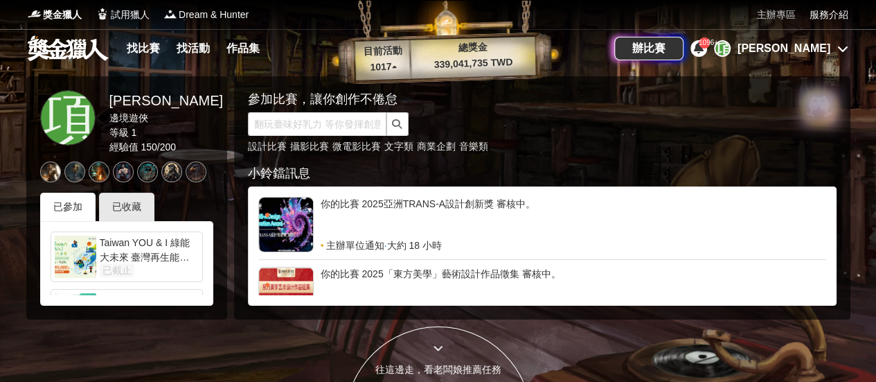
click at [772, 12] on link "主辦專區" at bounding box center [776, 15] width 39 height 15
click at [774, 15] on link "主辦專區" at bounding box center [776, 15] width 39 height 15
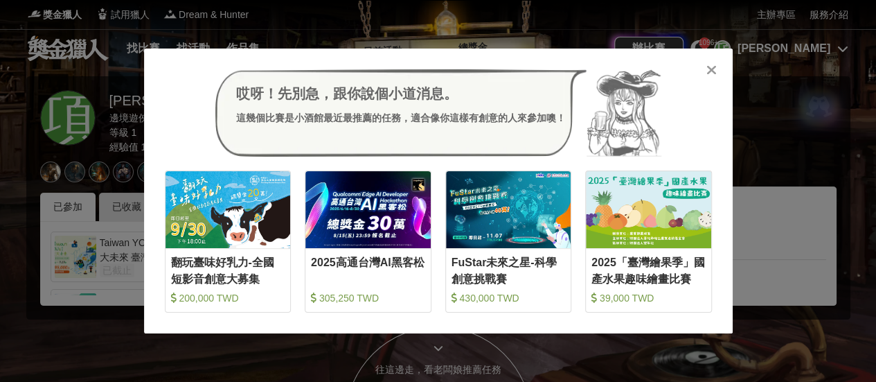
click at [718, 72] on div at bounding box center [712, 69] width 14 height 14
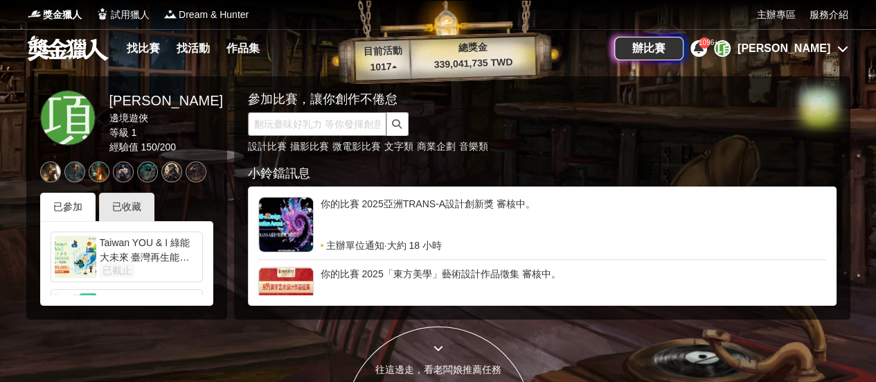
click at [337, 116] on input "text" at bounding box center [317, 124] width 139 height 24
paste input "一中舞"
type input "一中舞"
click button "submit" at bounding box center [398, 124] width 22 height 24
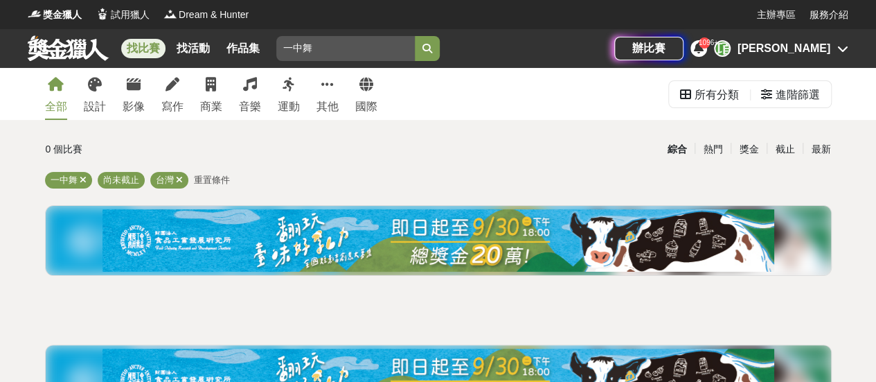
drag, startPoint x: 309, startPoint y: 51, endPoint x: 217, endPoint y: 49, distance: 92.2
click at [217, 49] on div "找比賽 找活動 作品集 一中舞" at bounding box center [321, 48] width 587 height 39
paste input "新竹．創作吧"
click at [415, 36] on button "submit" at bounding box center [427, 48] width 25 height 25
drag, startPoint x: 375, startPoint y: 52, endPoint x: 195, endPoint y: 35, distance: 180.2
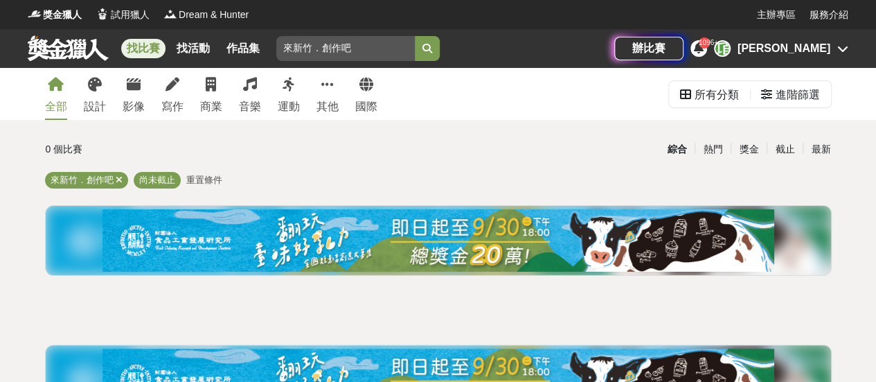
click at [195, 35] on div "找比賽 找活動 作品集 來新竹．創作吧" at bounding box center [321, 48] width 587 height 39
paste input "受難者"
click at [415, 36] on button "submit" at bounding box center [427, 48] width 25 height 25
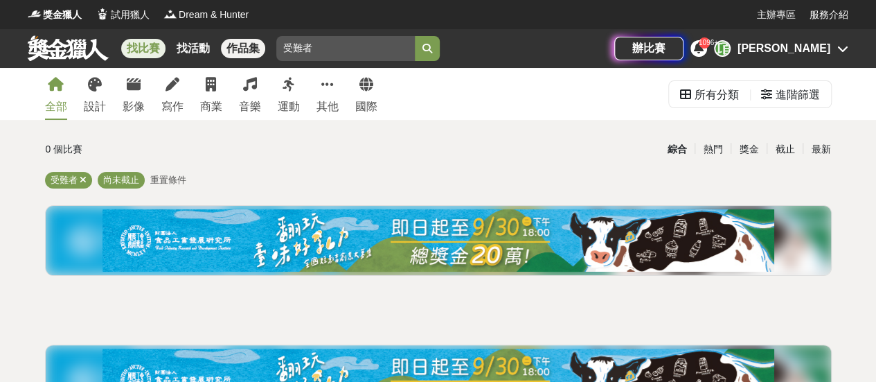
drag, startPoint x: 321, startPoint y: 46, endPoint x: 246, endPoint y: 51, distance: 74.9
click at [246, 51] on div "找比賽 找活動 作品集 受難者" at bounding box center [321, 48] width 587 height 39
paste input "文資小學"
click at [415, 36] on button "submit" at bounding box center [427, 48] width 25 height 25
drag, startPoint x: 324, startPoint y: 47, endPoint x: 204, endPoint y: 35, distance: 121.1
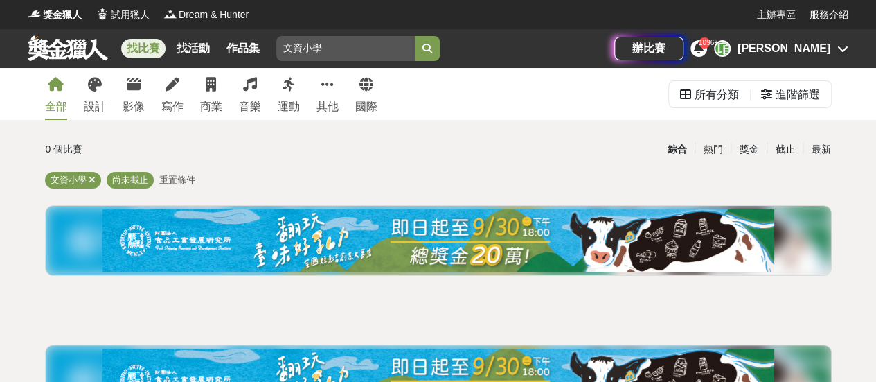
click at [204, 36] on div "找比賽 找活動 作品集 文資小學" at bounding box center [321, 48] width 587 height 39
paste input "葫蘆墩"
click at [415, 36] on button "submit" at bounding box center [427, 48] width 25 height 25
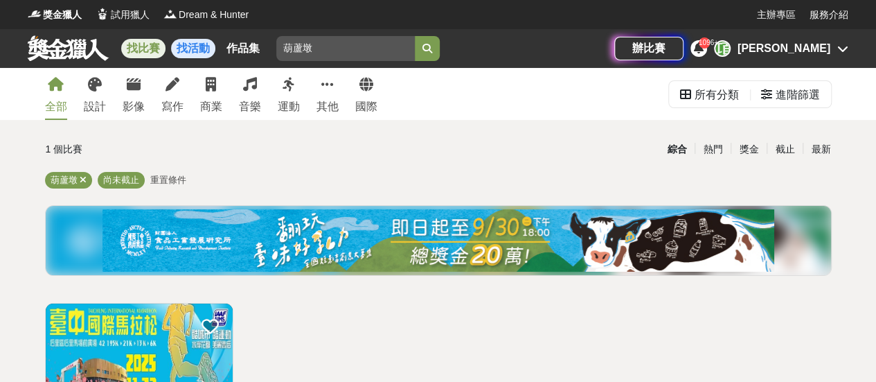
drag, startPoint x: 241, startPoint y: 51, endPoint x: 190, endPoint y: 49, distance: 51.3
click at [190, 51] on div "找比賽 找活動 作品集 葫蘆墩" at bounding box center [321, 48] width 587 height 39
paste input "計商品"
click at [415, 36] on button "submit" at bounding box center [427, 48] width 25 height 25
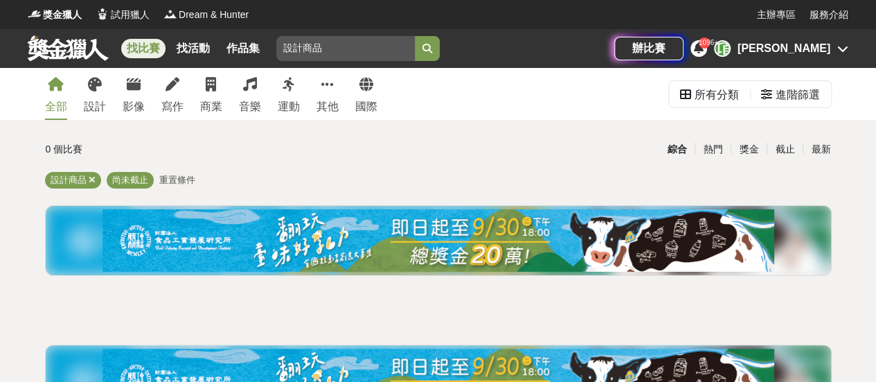
scroll to position [208, 0]
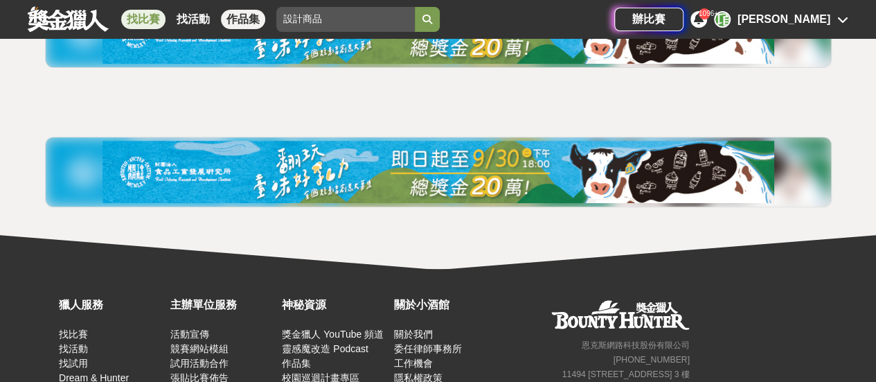
drag, startPoint x: 347, startPoint y: 14, endPoint x: 222, endPoint y: 14, distance: 125.4
click at [222, 14] on div "找比賽 找活動 作品集 設計商品" at bounding box center [321, 19] width 587 height 39
paste input "國際機場"
click at [415, 7] on button "submit" at bounding box center [427, 19] width 25 height 25
drag, startPoint x: 332, startPoint y: 20, endPoint x: 232, endPoint y: 23, distance: 100.5
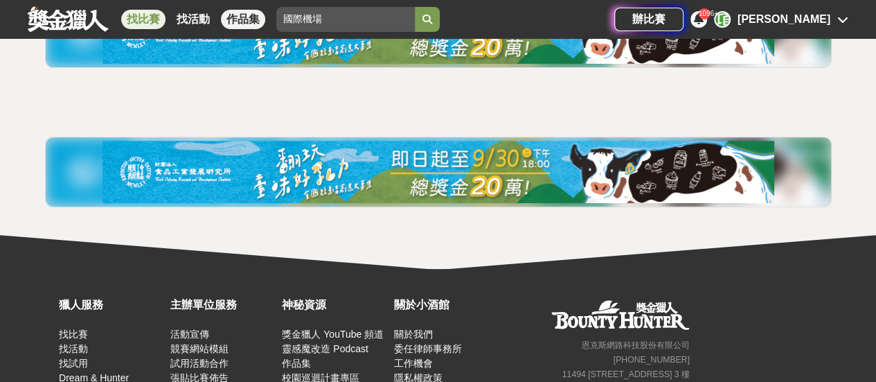
click at [232, 23] on div "找比賽 找活動 作品集 國際機場" at bounding box center [321, 19] width 587 height 39
paste input "臺灣之窗"
click at [415, 7] on button "submit" at bounding box center [427, 19] width 25 height 25
drag, startPoint x: 337, startPoint y: 23, endPoint x: 233, endPoint y: 16, distance: 104.1
click at [233, 16] on div "找比賽 找活動 作品集 臺灣之窗" at bounding box center [321, 19] width 587 height 39
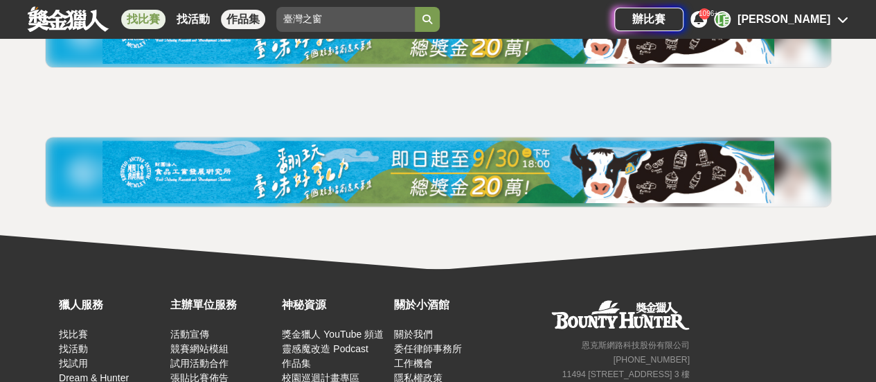
paste input "雲林表演廳"
click at [415, 7] on button "submit" at bounding box center [427, 19] width 25 height 25
drag, startPoint x: 340, startPoint y: 21, endPoint x: 236, endPoint y: 6, distance: 105.7
click at [236, 6] on div "找比賽 找活動 作品集 雲林表演廳" at bounding box center [321, 19] width 587 height 39
paste input "厚德獎"
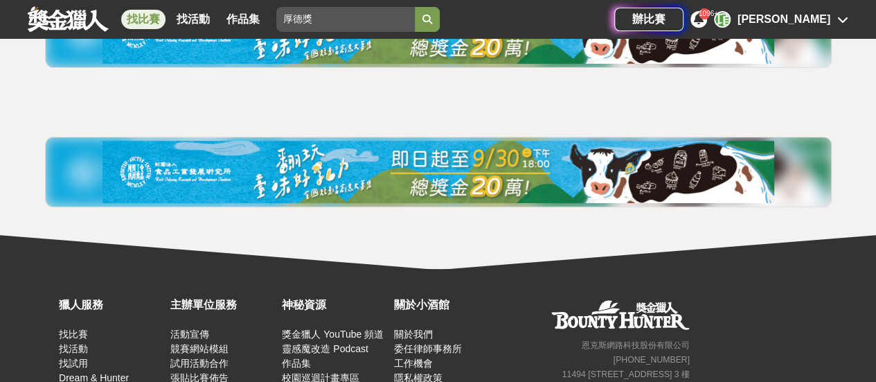
type input "厚德獎"
click at [415, 7] on button "submit" at bounding box center [427, 19] width 25 height 25
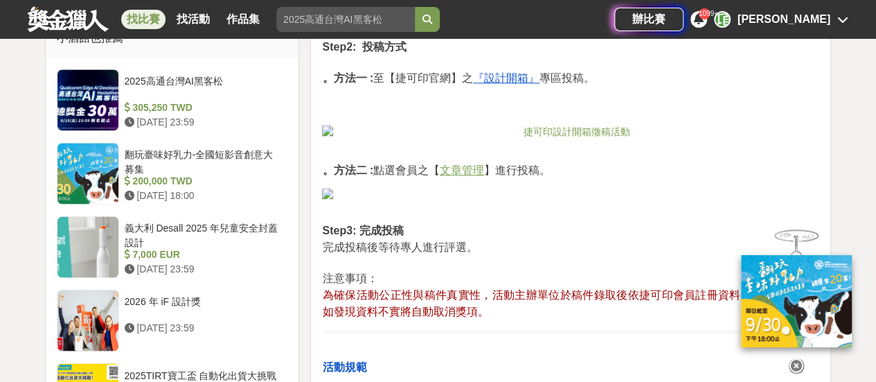
scroll to position [970, 0]
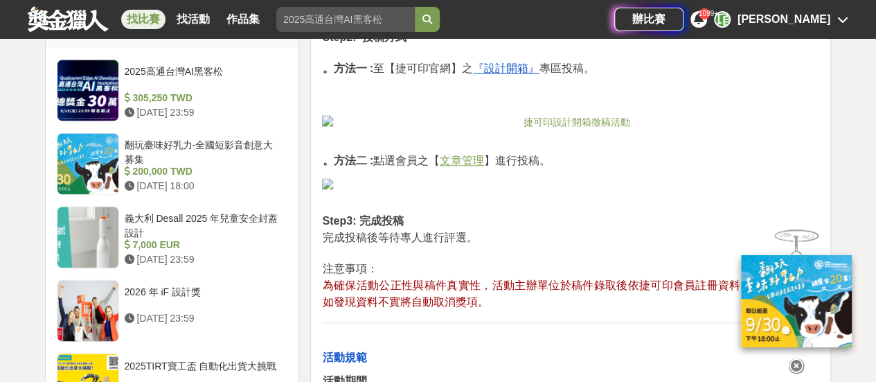
click at [802, 358] on icon at bounding box center [796, 365] width 15 height 15
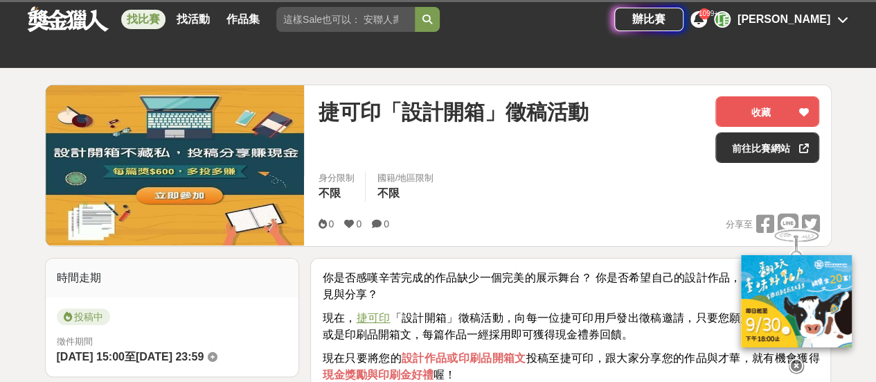
scroll to position [623, 0]
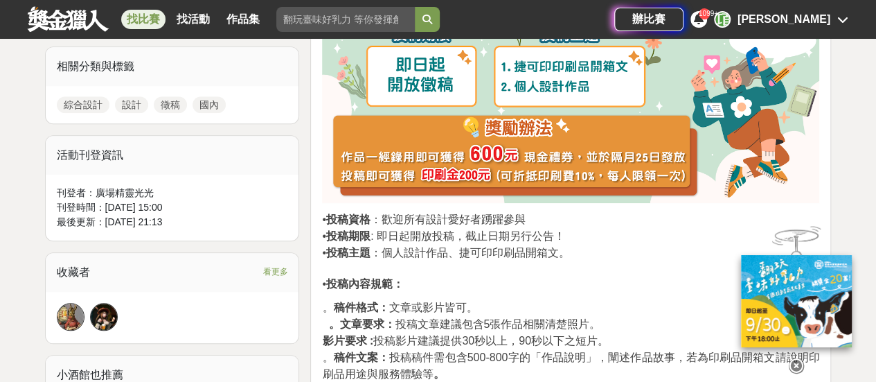
drag, startPoint x: 795, startPoint y: 362, endPoint x: 628, endPoint y: 267, distance: 192.4
click at [795, 362] on icon at bounding box center [796, 365] width 15 height 15
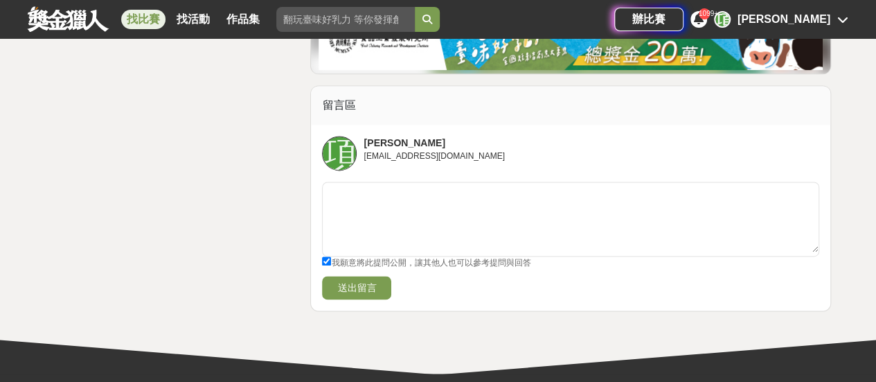
scroll to position [3698, 0]
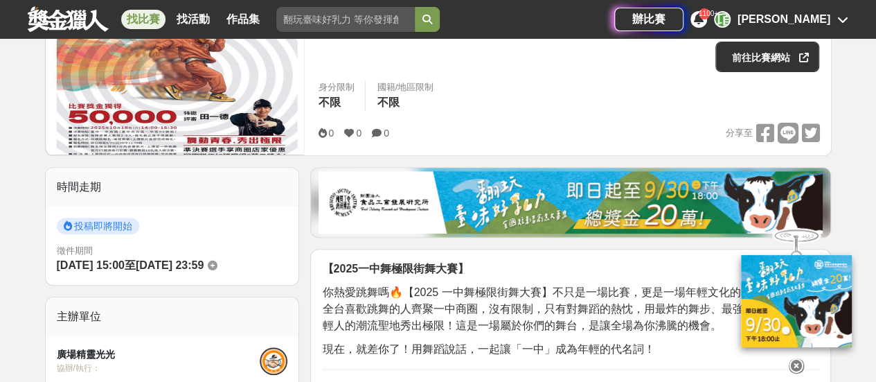
scroll to position [69, 0]
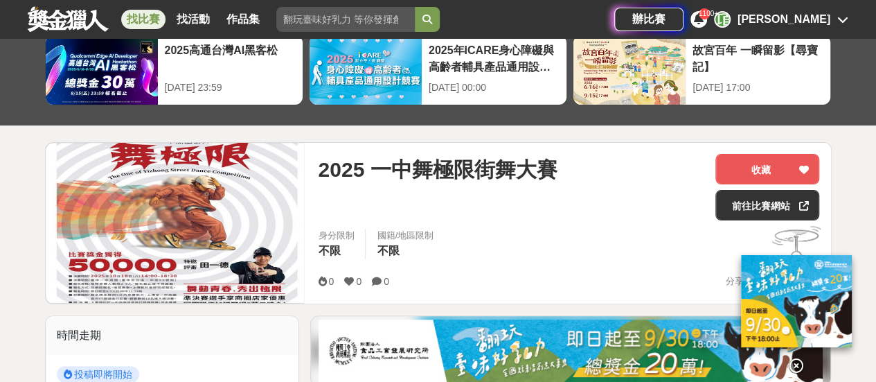
click at [798, 358] on icon at bounding box center [796, 365] width 15 height 15
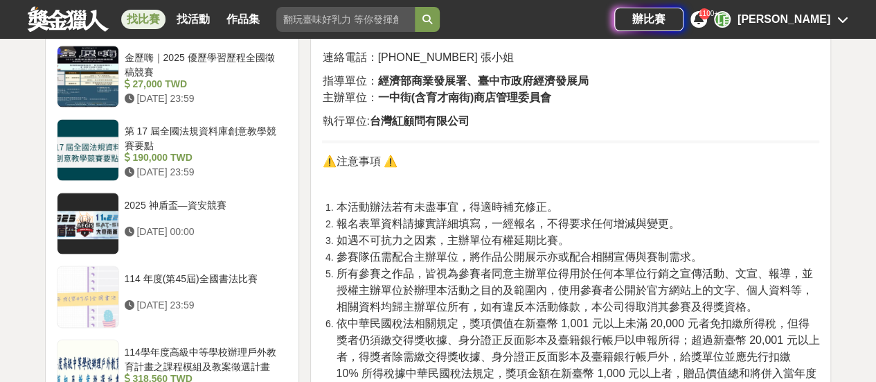
scroll to position [1108, 0]
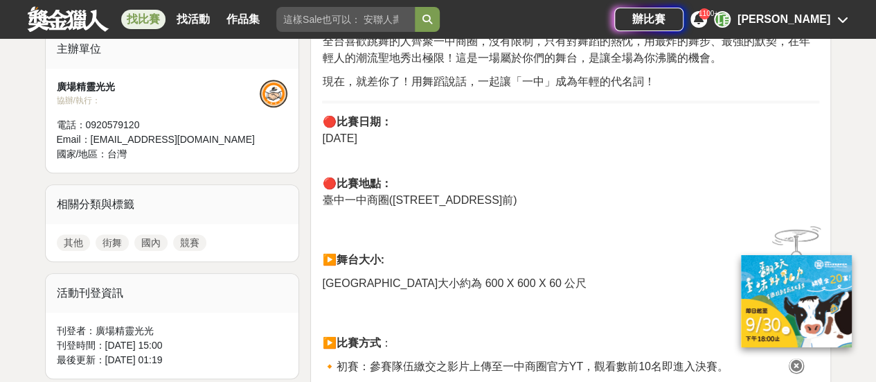
drag, startPoint x: 792, startPoint y: 362, endPoint x: 721, endPoint y: 321, distance: 82.2
click at [786, 360] on div at bounding box center [796, 363] width 139 height 24
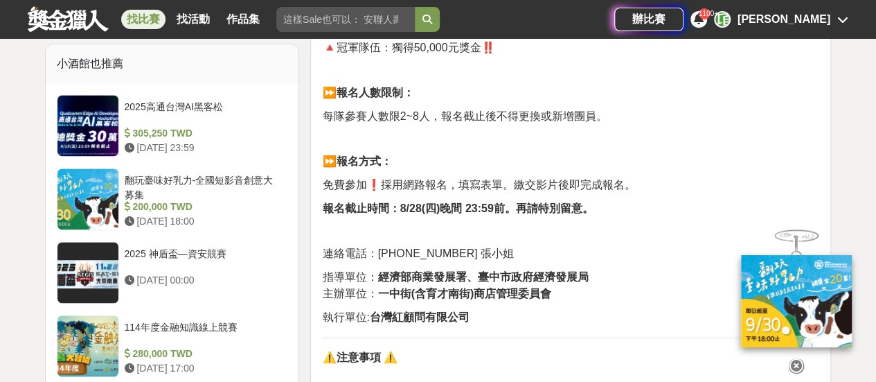
scroll to position [1108, 0]
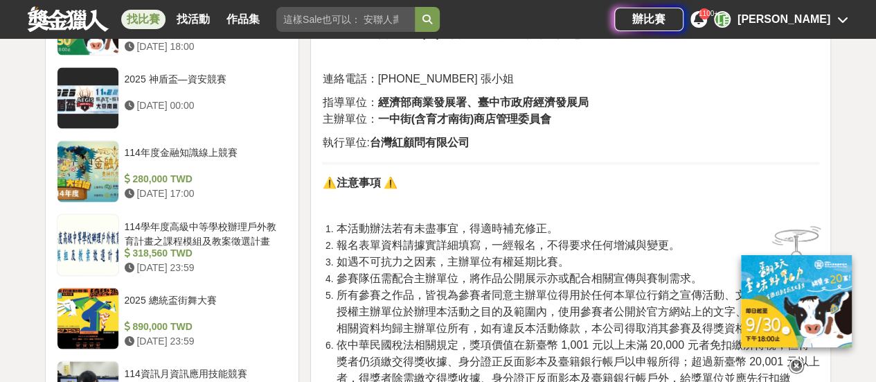
click at [790, 358] on icon at bounding box center [796, 365] width 15 height 15
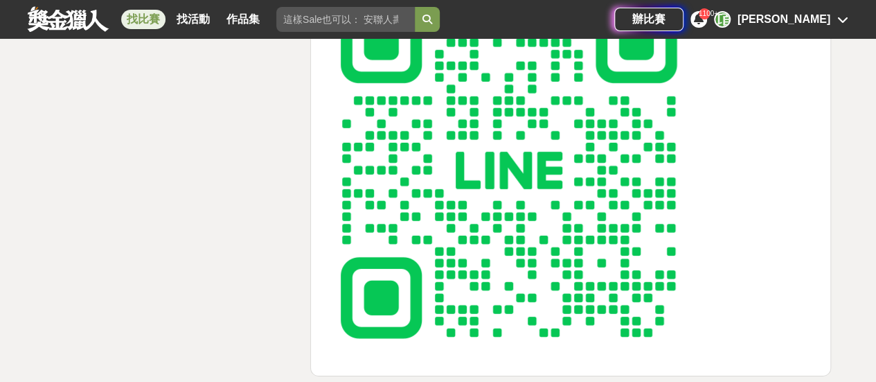
scroll to position [2078, 0]
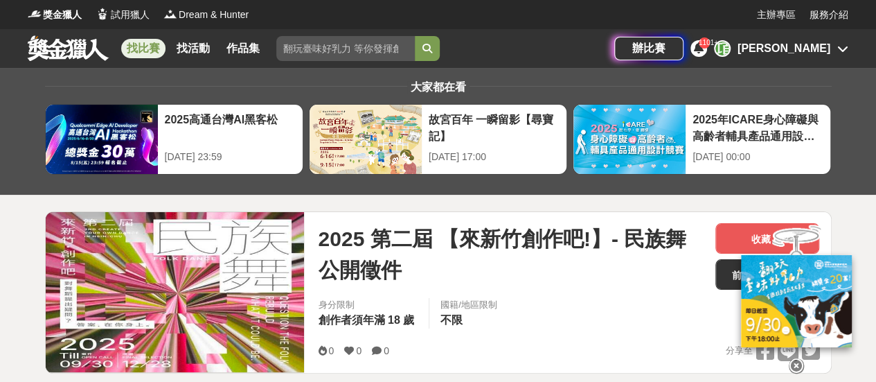
click at [798, 357] on icon at bounding box center [796, 355] width 15 height 15
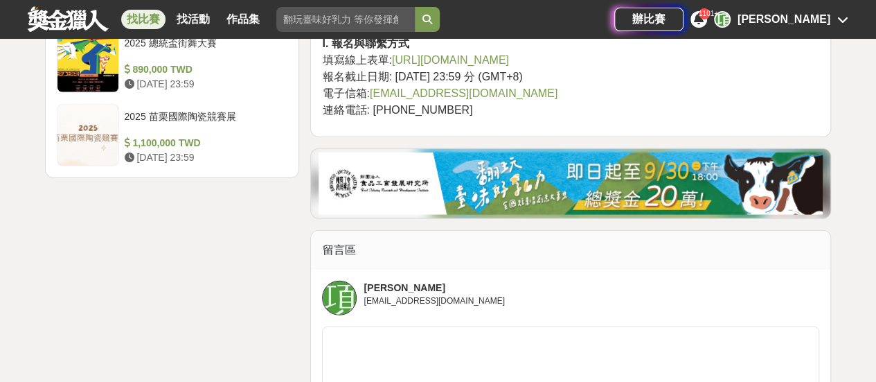
scroll to position [1593, 0]
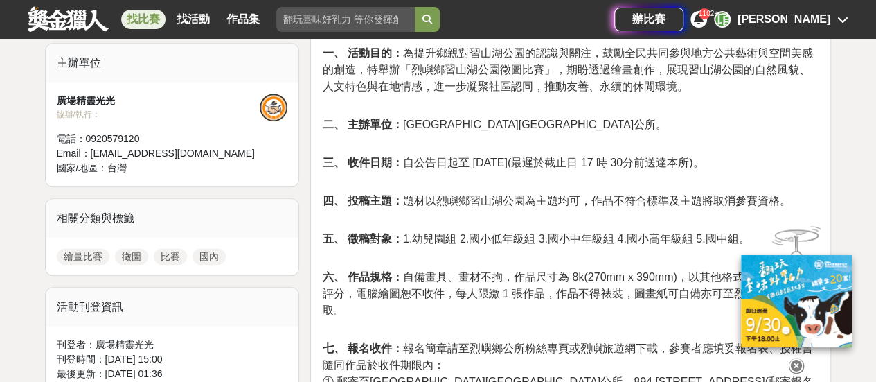
scroll to position [485, 0]
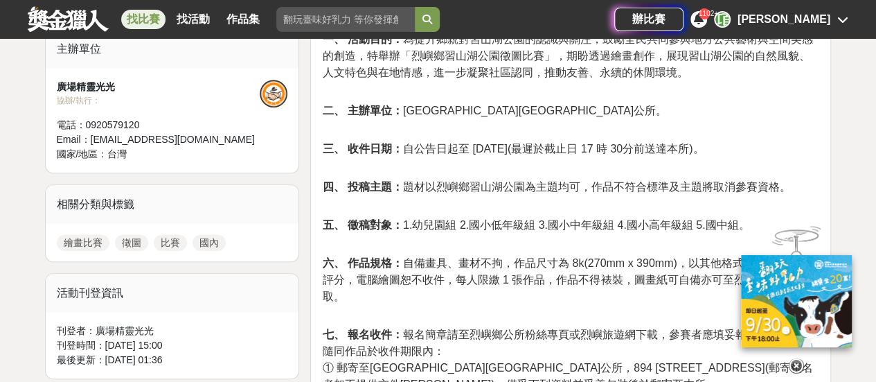
click at [796, 364] on icon at bounding box center [796, 355] width 15 height 15
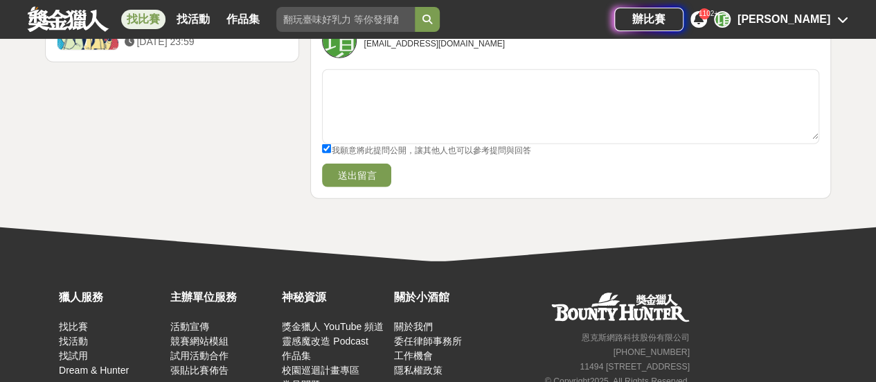
scroll to position [1916, 0]
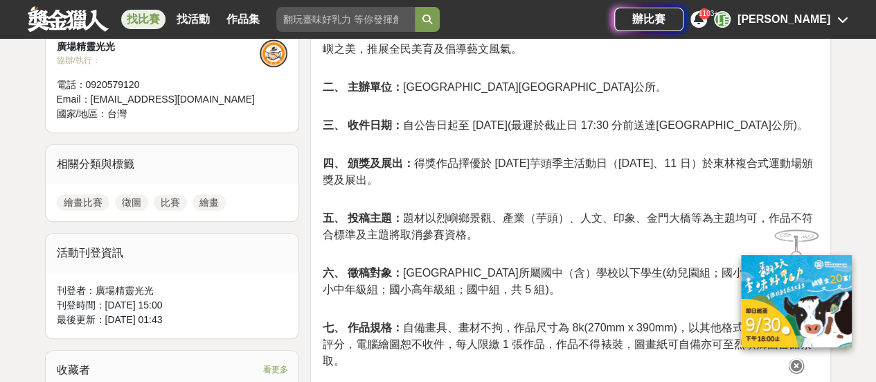
scroll to position [554, 0]
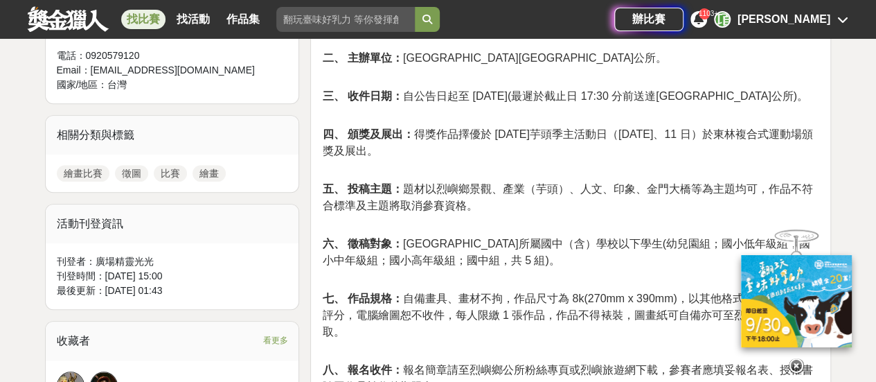
drag, startPoint x: 797, startPoint y: 359, endPoint x: 749, endPoint y: 337, distance: 51.8
click at [797, 359] on icon at bounding box center [796, 365] width 15 height 15
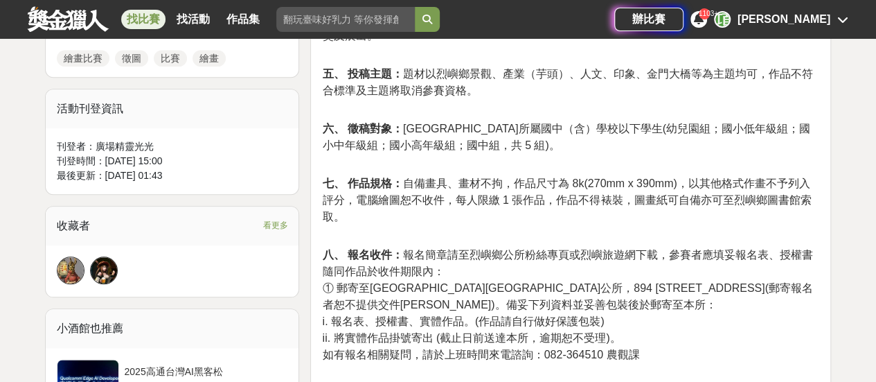
scroll to position [623, 0]
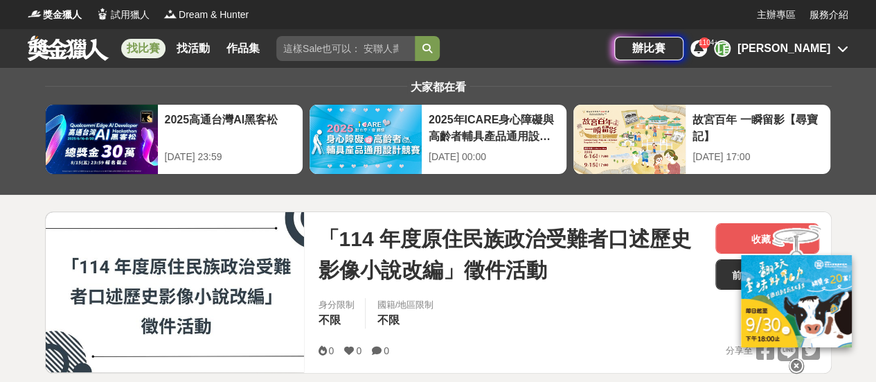
drag, startPoint x: 795, startPoint y: 360, endPoint x: 709, endPoint y: 332, distance: 90.9
click at [795, 360] on icon at bounding box center [796, 365] width 15 height 15
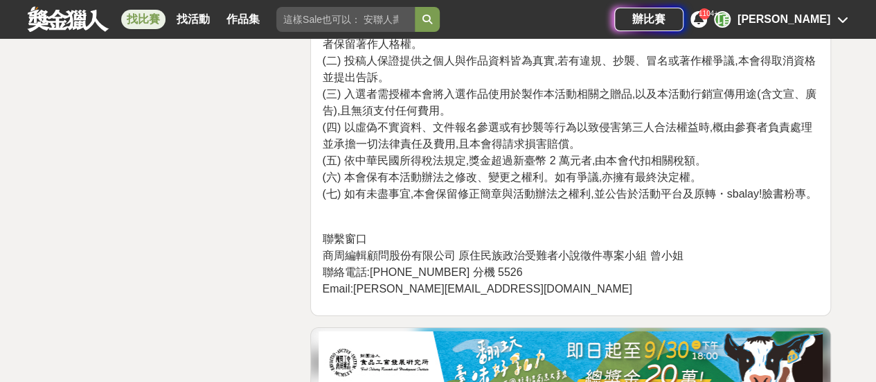
scroll to position [2286, 0]
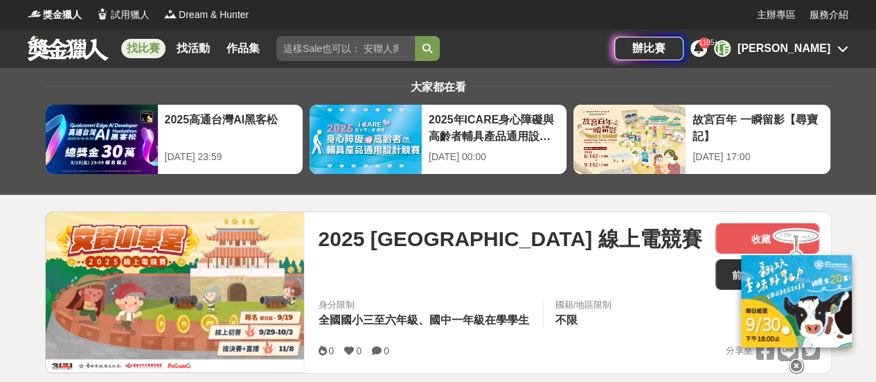
click at [791, 365] on icon at bounding box center [796, 365] width 15 height 15
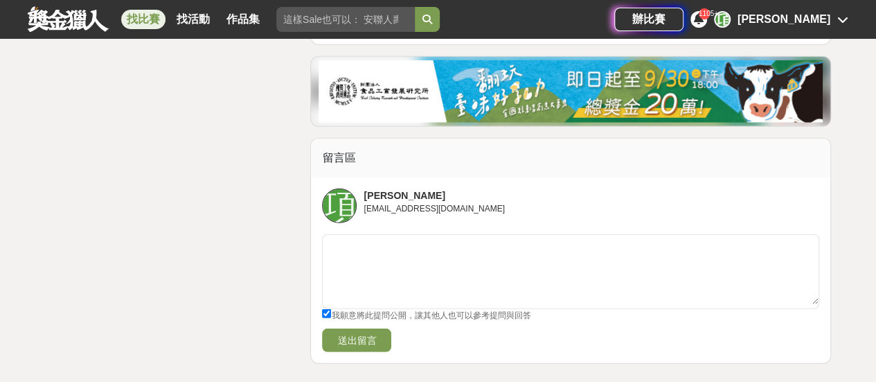
scroll to position [4433, 0]
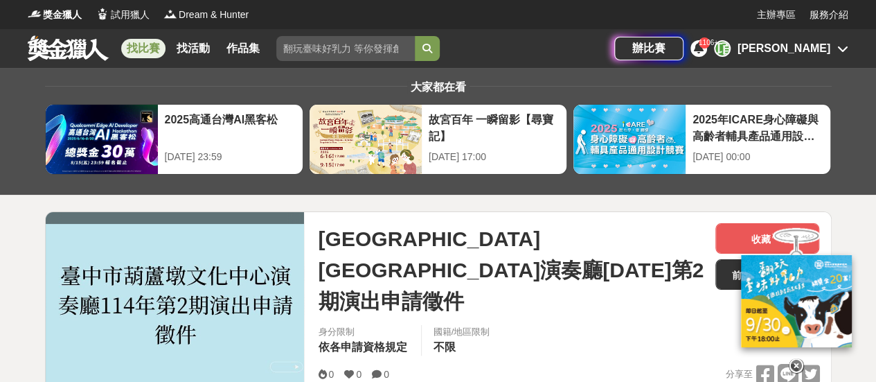
click at [795, 363] on icon at bounding box center [796, 365] width 15 height 15
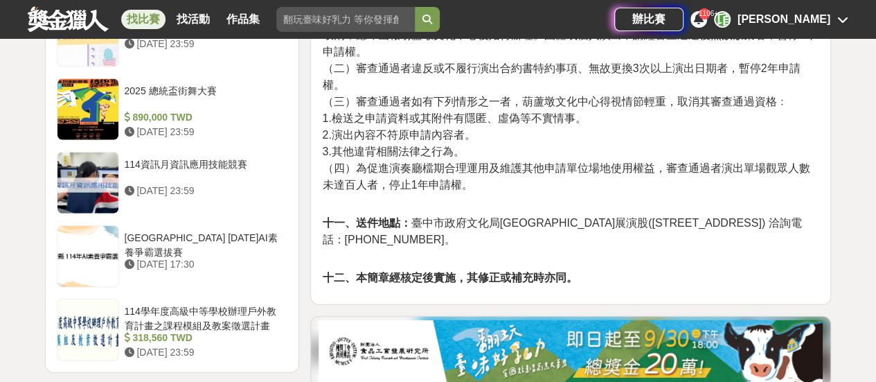
scroll to position [1732, 0]
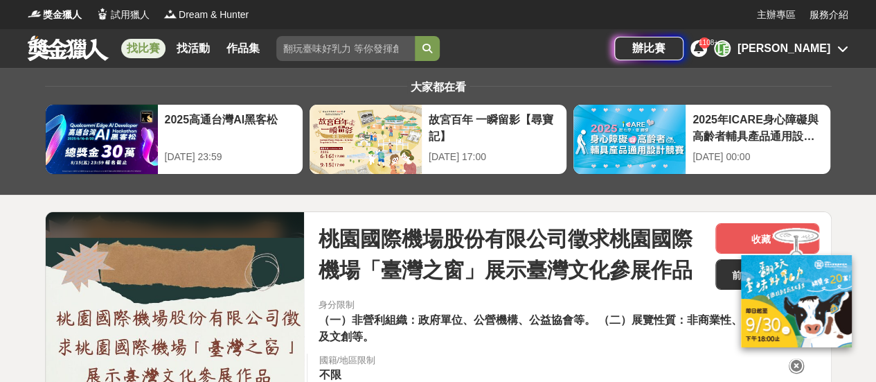
drag, startPoint x: 792, startPoint y: 364, endPoint x: 784, endPoint y: 360, distance: 9.0
click at [792, 364] on icon at bounding box center [796, 360] width 15 height 15
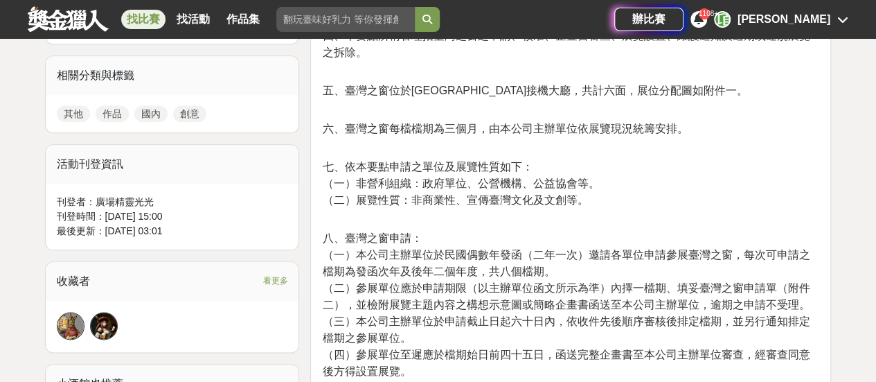
scroll to position [693, 0]
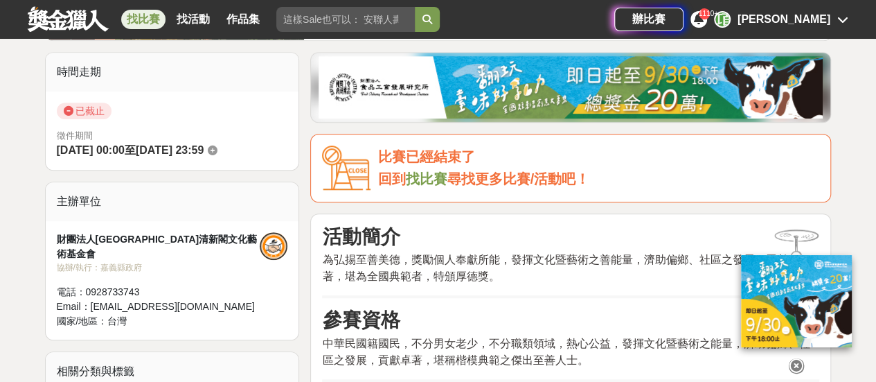
scroll to position [346, 0]
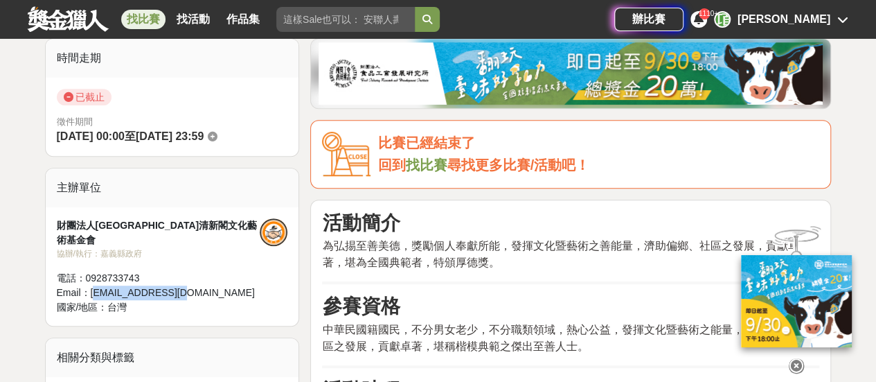
drag, startPoint x: 93, startPoint y: 275, endPoint x: 225, endPoint y: 275, distance: 132.3
click at [225, 285] on div "Email： [EMAIL_ADDRESS][DOMAIN_NAME]" at bounding box center [159, 292] width 204 height 15
copy div "[EMAIL_ADDRESS][DOMAIN_NAME]"
click at [98, 285] on div "Email： tbocc@cyhg.gov.tw" at bounding box center [159, 292] width 204 height 15
drag, startPoint x: 91, startPoint y: 277, endPoint x: 227, endPoint y: 277, distance: 135.8
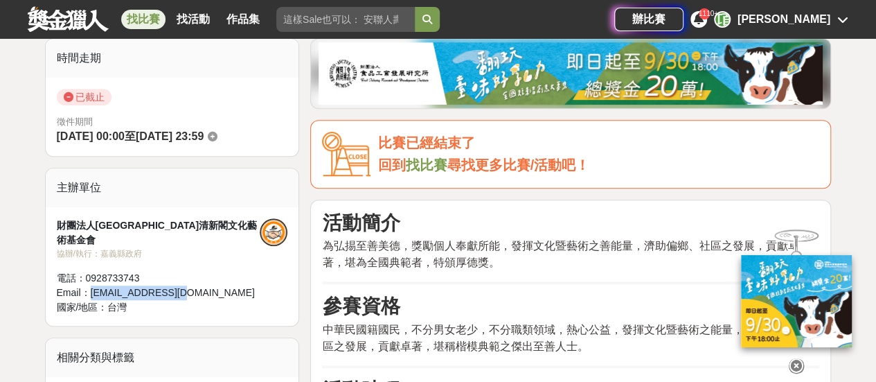
click at [227, 285] on div "Email： tbocc@cyhg.gov.tw" at bounding box center [159, 292] width 204 height 15
copy div "tbocc@cyhg.gov.tw"
